Goal: Transaction & Acquisition: Book appointment/travel/reservation

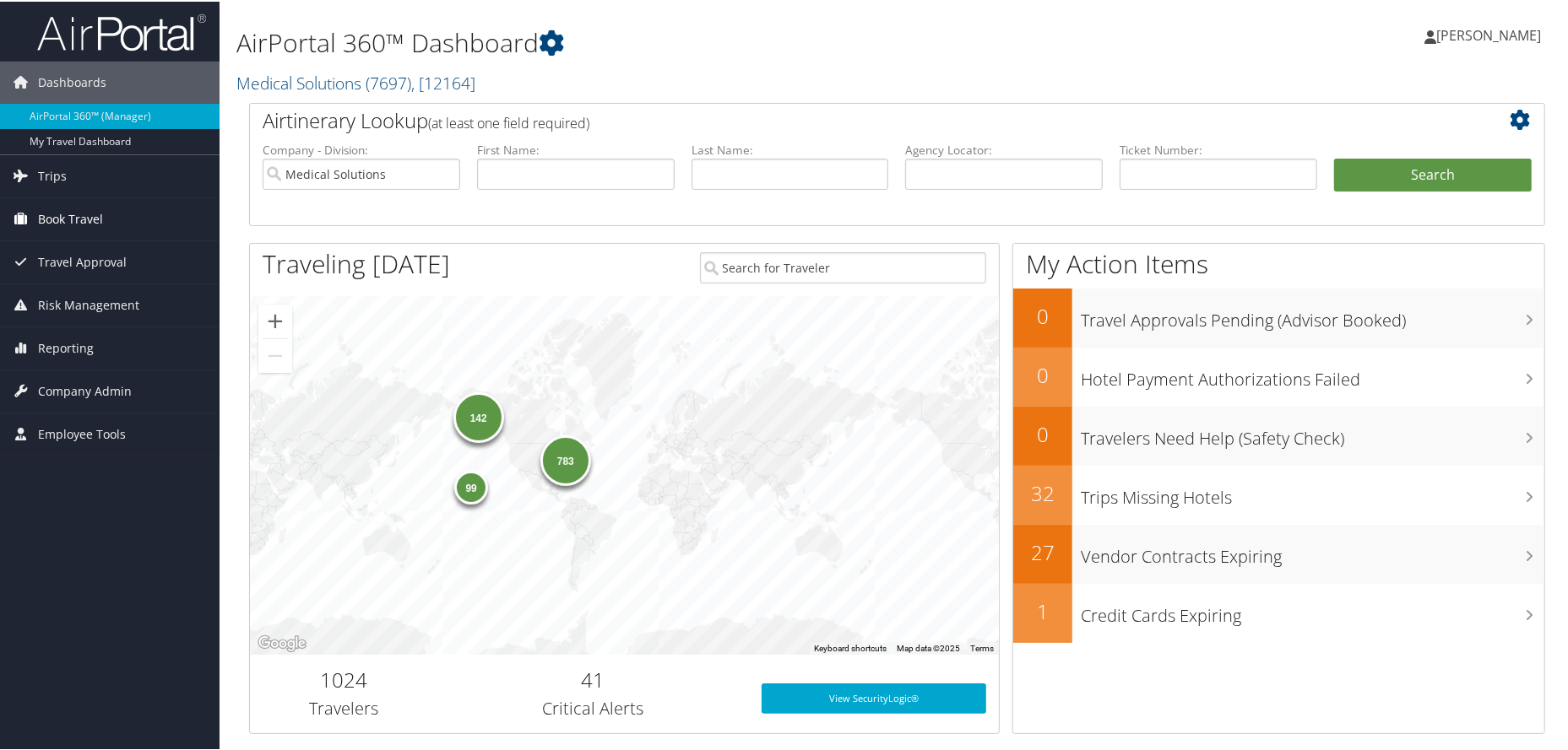
click at [93, 224] on span "Book Travel" at bounding box center [70, 217] width 65 height 42
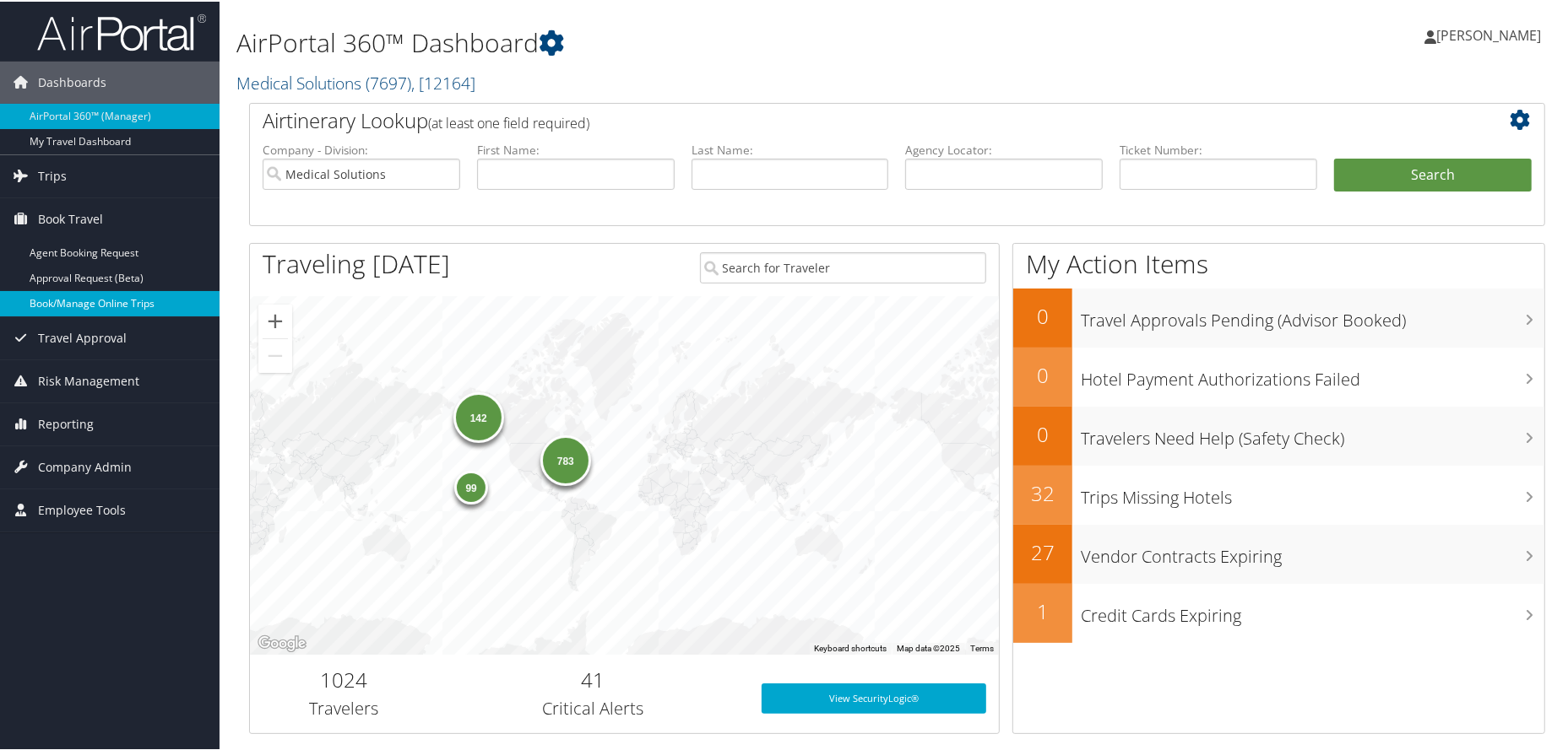
click at [110, 312] on link "Book/Manage Online Trips" at bounding box center [109, 302] width 220 height 25
